Goal: Transaction & Acquisition: Purchase product/service

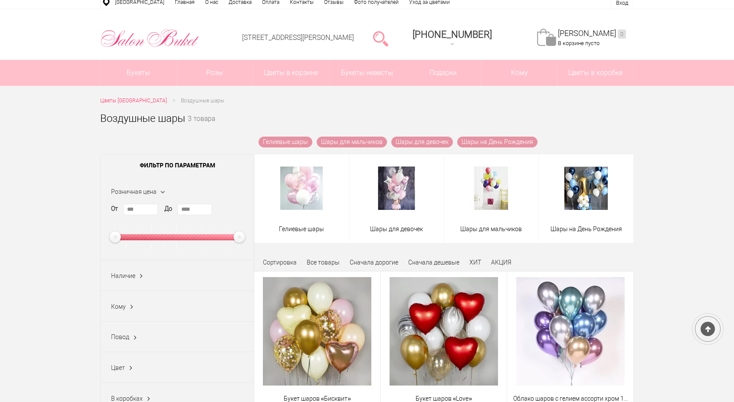
scroll to position [130, 0]
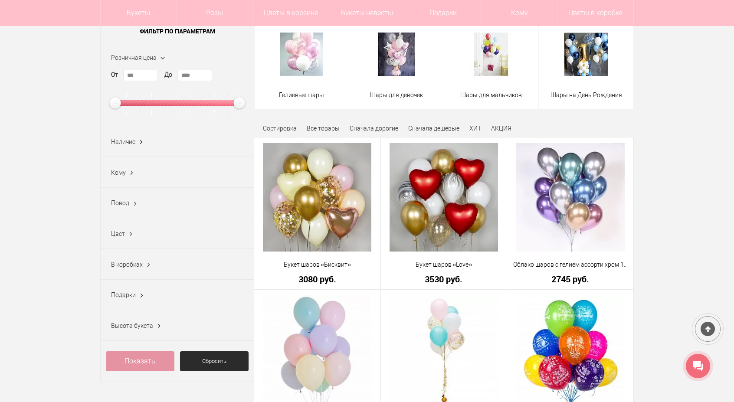
click at [128, 174] on ins at bounding box center [131, 172] width 9 height 11
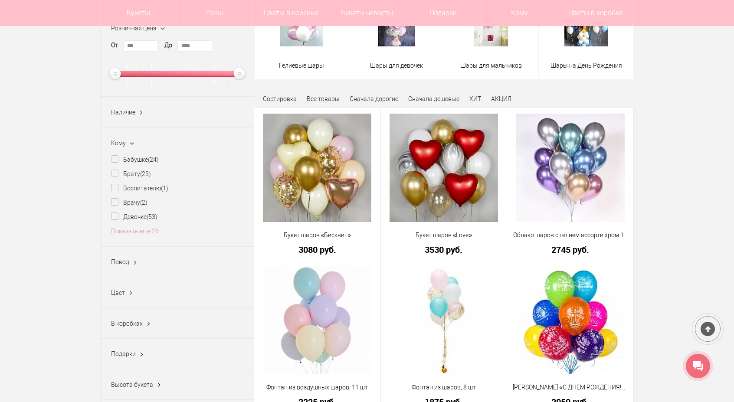
scroll to position [174, 0]
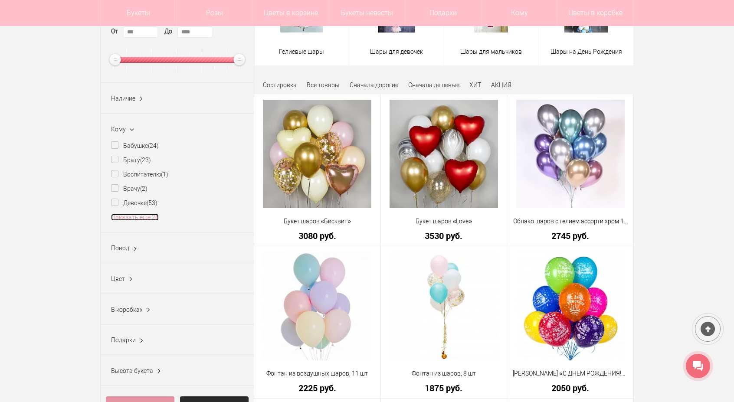
click at [134, 218] on link "Показать еще 26" at bounding box center [135, 217] width 48 height 7
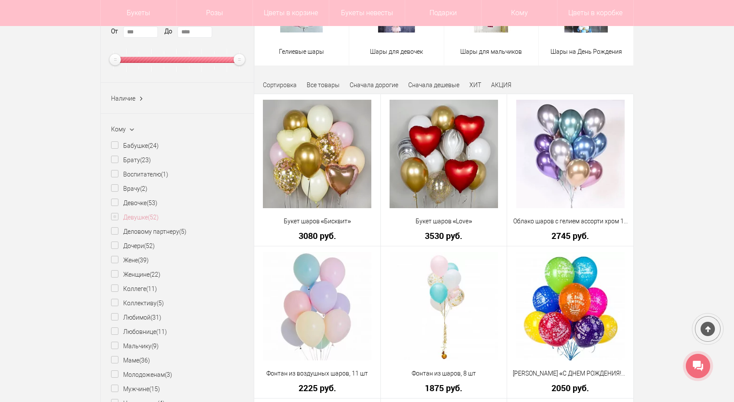
click at [114, 217] on label "Девушке (52)" at bounding box center [135, 217] width 48 height 9
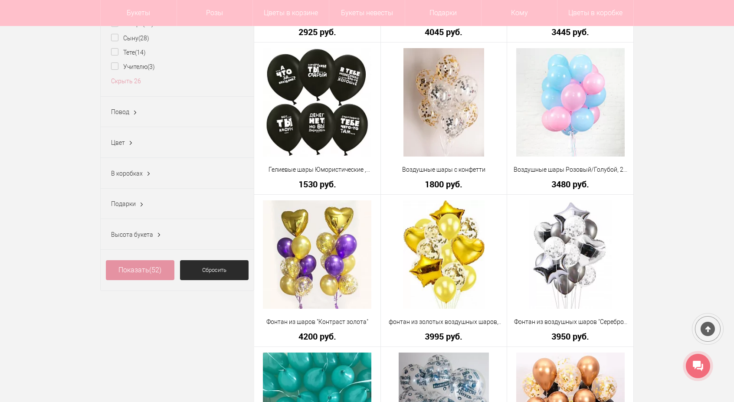
scroll to position [651, 0]
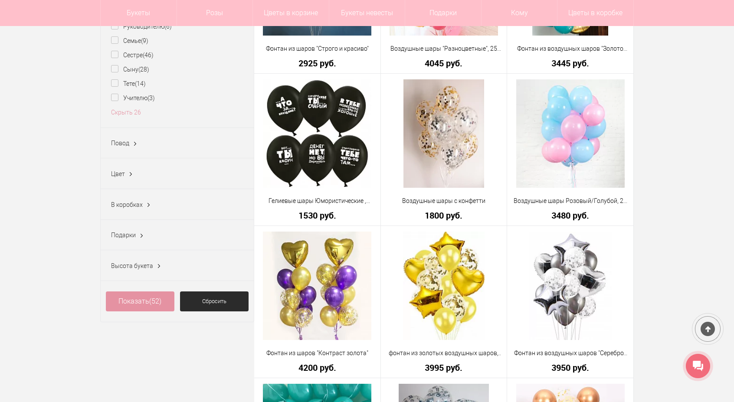
click at [140, 147] on div "Повод 23 февраля (6) 8 марта (13) 9 мая (2) 1 сентября (8) Без повода (35) Бизн…" at bounding box center [177, 143] width 153 height 31
click at [131, 143] on ins at bounding box center [135, 143] width 9 height 11
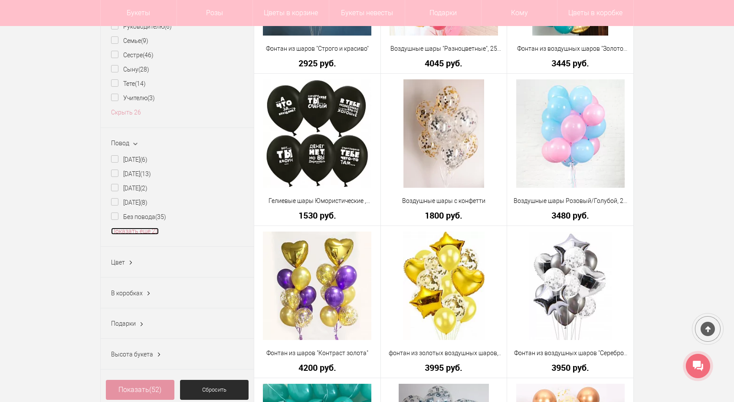
click at [121, 230] on link "Показать еще 23" at bounding box center [135, 231] width 48 height 7
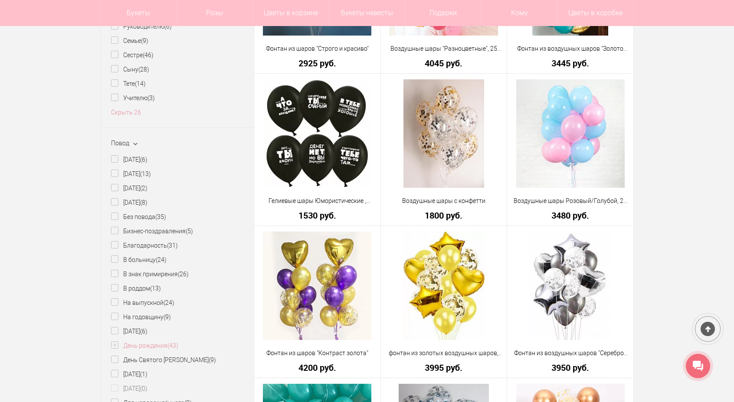
click at [113, 341] on li "День матери (6)" at bounding box center [177, 334] width 132 height 14
click at [114, 345] on label "День рождения (43)" at bounding box center [144, 345] width 67 height 9
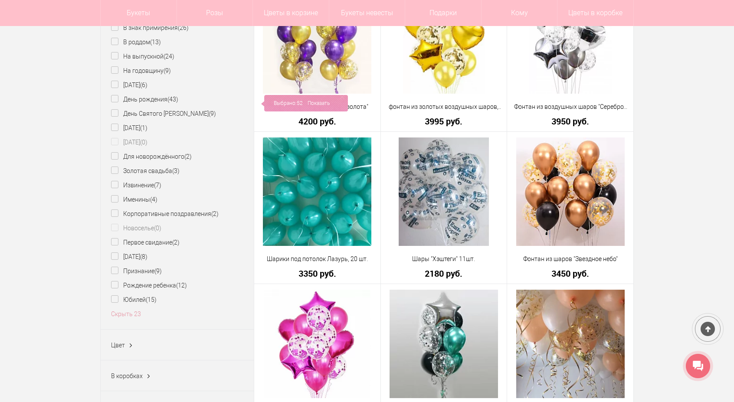
scroll to position [911, 0]
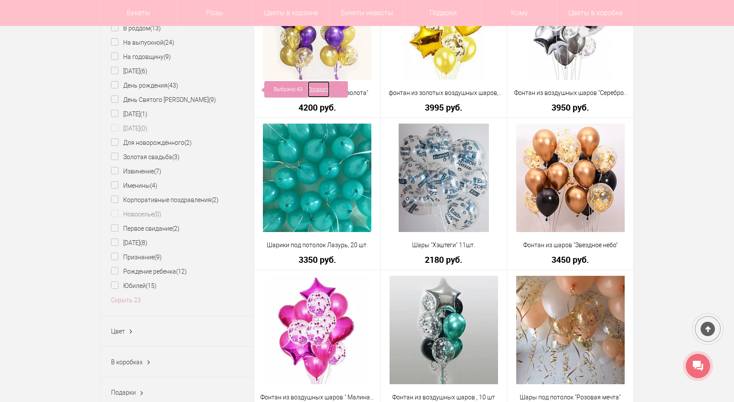
click at [308, 86] on link "Показать" at bounding box center [319, 89] width 22 height 16
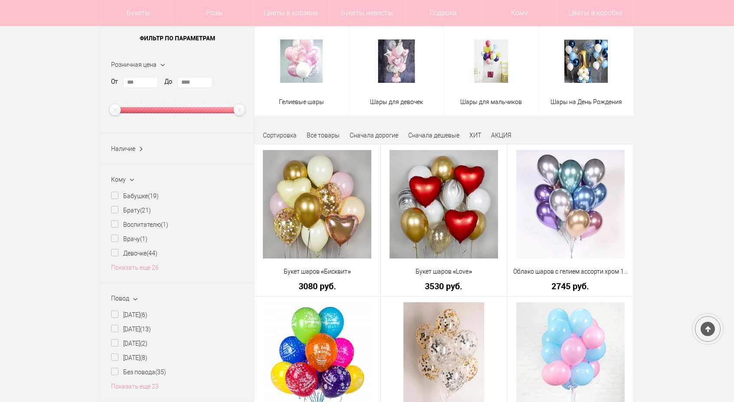
scroll to position [43, 0]
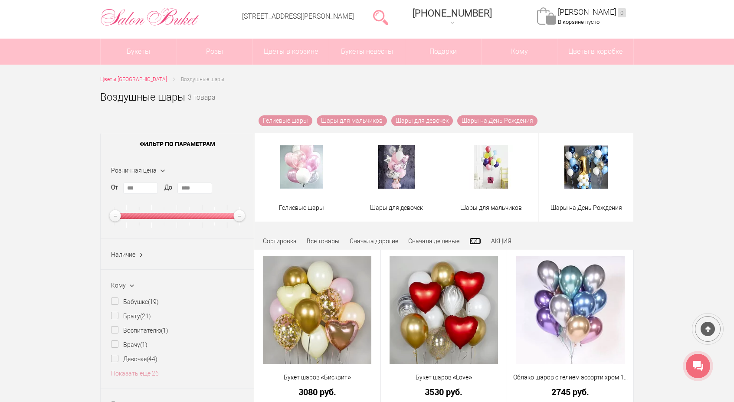
click at [470, 241] on link "ХИТ" at bounding box center [475, 241] width 12 height 7
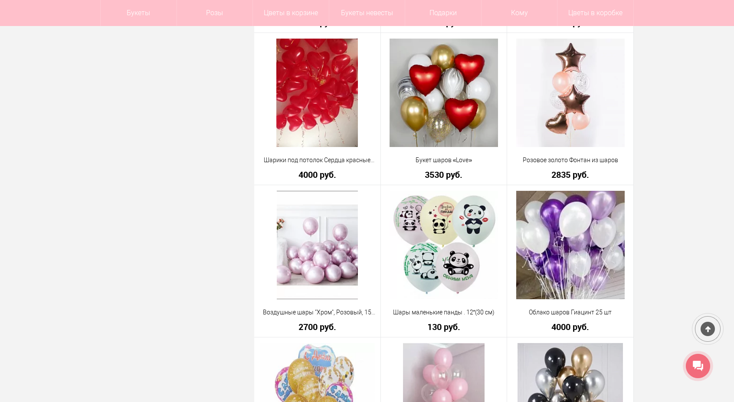
scroll to position [1779, 0]
